Goal: Transaction & Acquisition: Purchase product/service

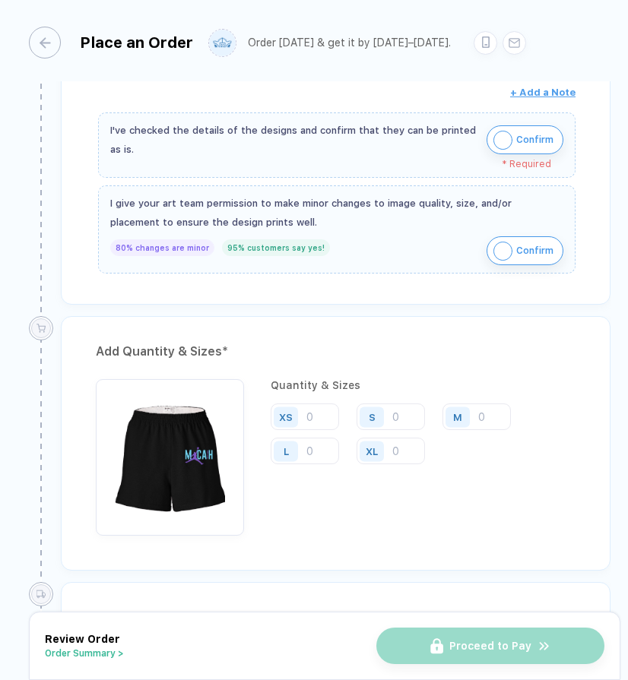
scroll to position [526, 0]
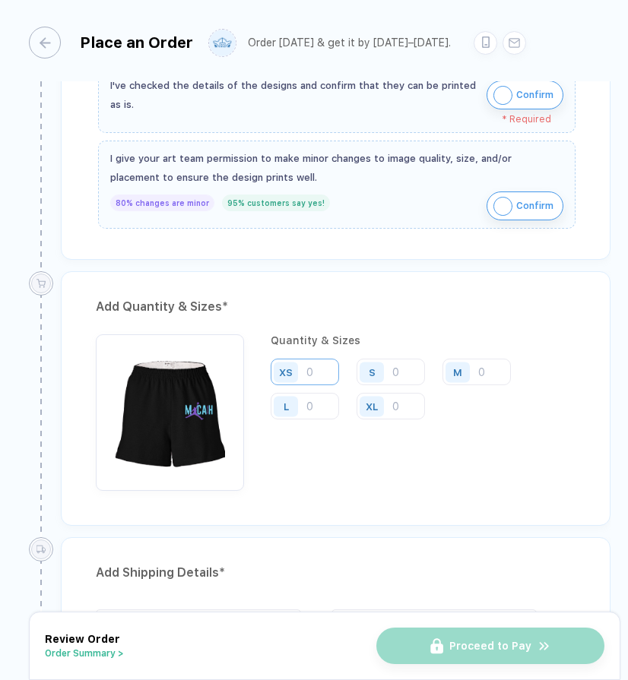
click at [334, 369] on input "number" at bounding box center [304, 372] width 68 height 27
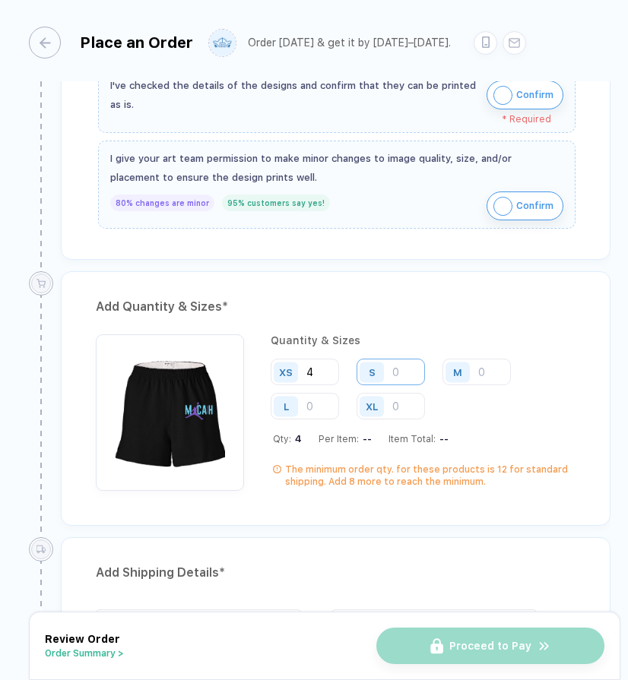
type input "4"
click at [398, 373] on input "number" at bounding box center [390, 372] width 68 height 27
type input "7"
click at [479, 374] on input "number" at bounding box center [476, 372] width 68 height 27
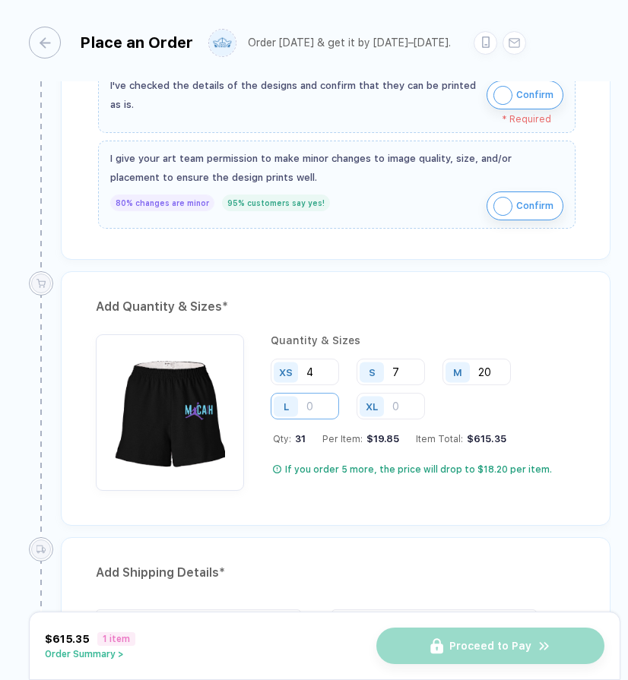
type input "20"
click at [311, 413] on input "number" at bounding box center [304, 406] width 68 height 27
type input "5"
click at [540, 469] on div "If you order 12 more, the price will drop to $16.31 per item." at bounding box center [420, 469] width 270 height 12
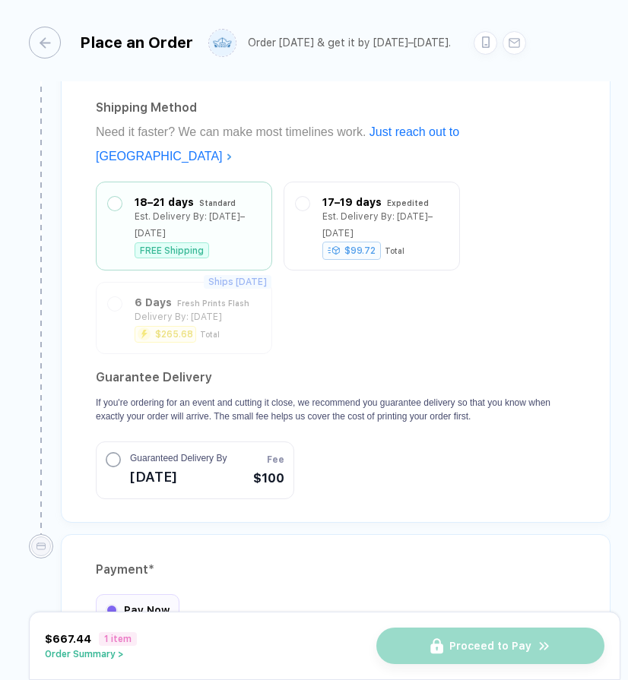
scroll to position [1249, 0]
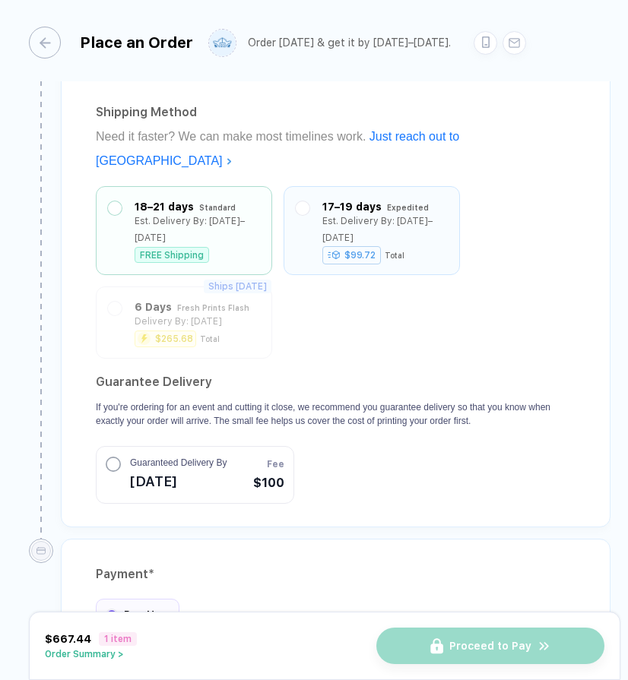
click at [364, 246] on div "$99.72" at bounding box center [351, 255] width 58 height 18
click at [186, 198] on div "18–21 days" at bounding box center [163, 206] width 59 height 17
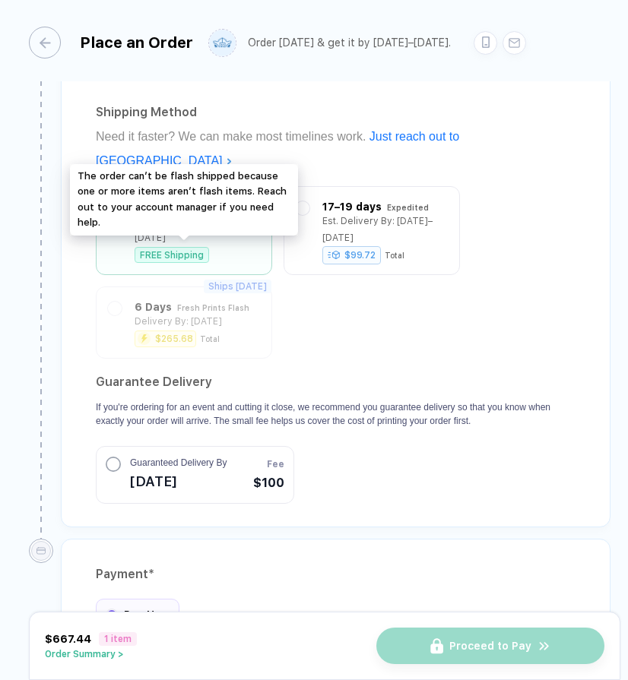
click at [190, 286] on div "Ships [DATE] 6 Days Fresh Prints Flash Delivery By: [DATE] $265.68 Total" at bounding box center [184, 322] width 176 height 72
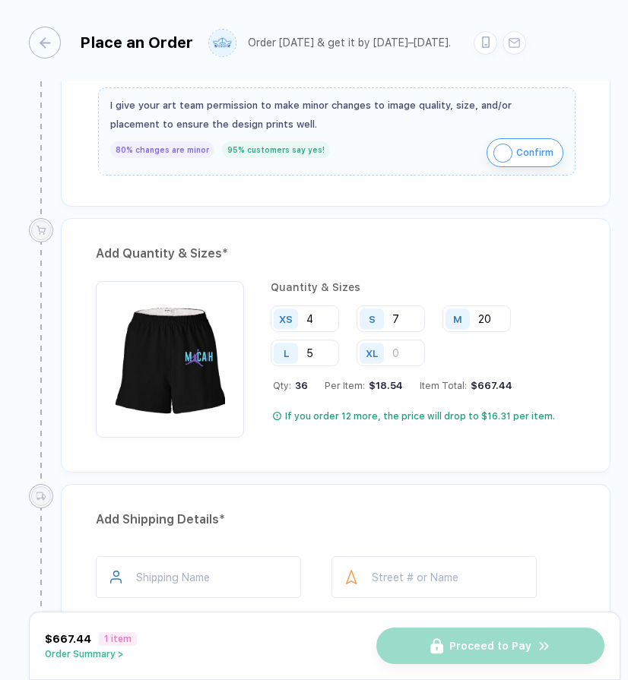
scroll to position [0, 0]
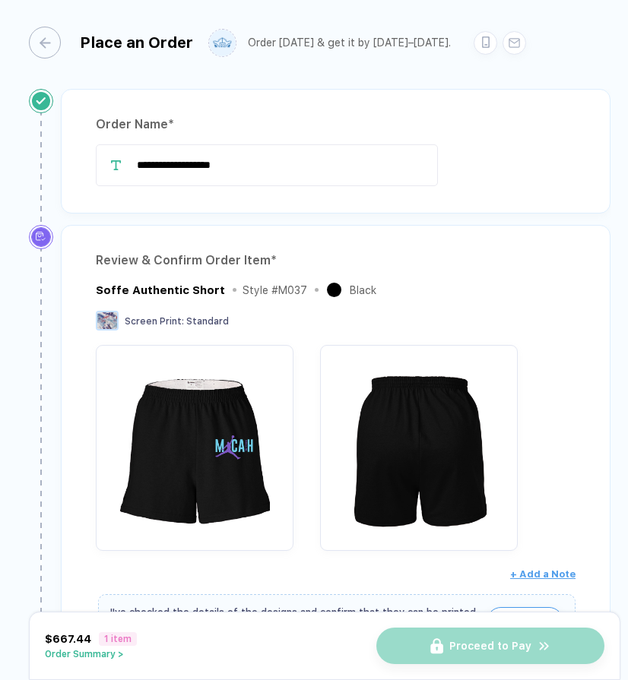
click at [188, 435] on img "button" at bounding box center [194, 443] width 182 height 182
